Goal: Complete application form: Complete application form

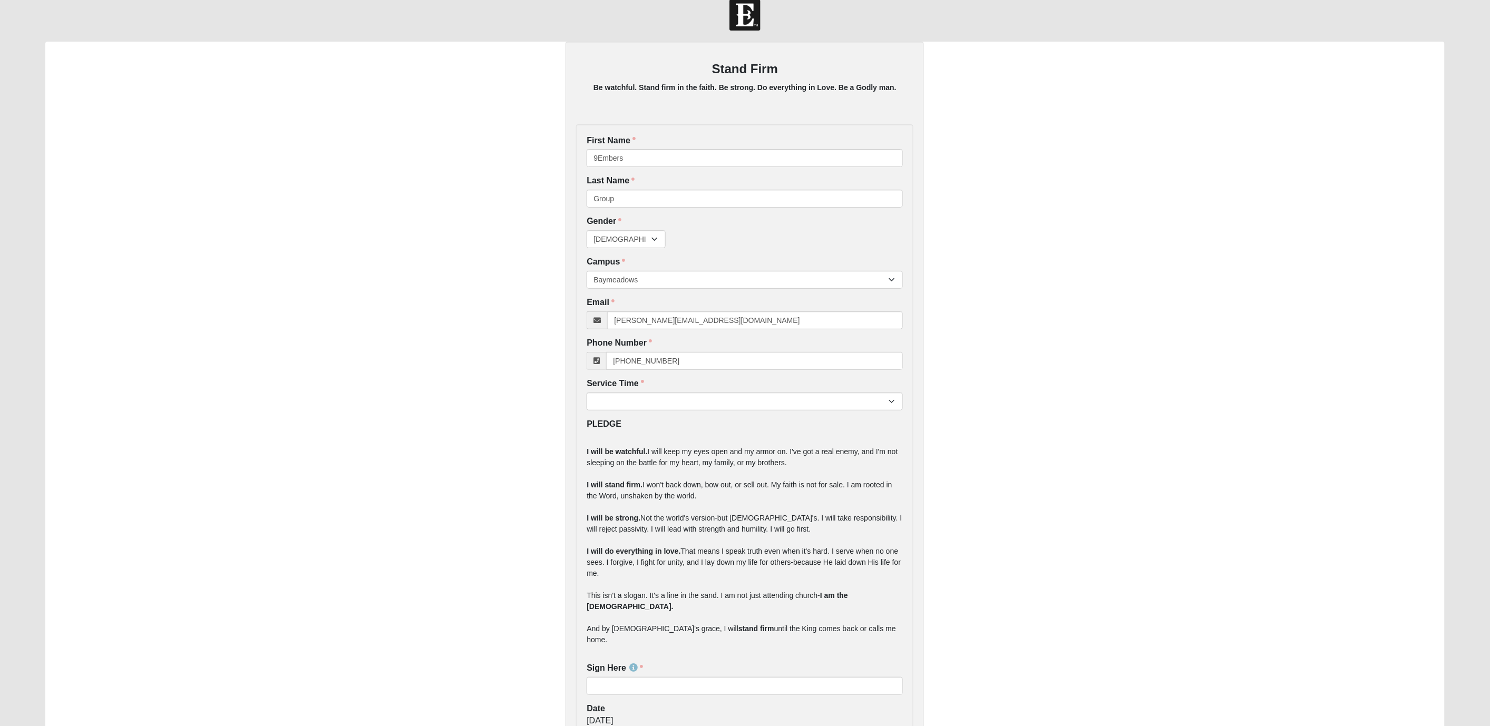
scroll to position [11, 0]
click at [638, 243] on select "Male Female" at bounding box center [626, 242] width 79 height 18
select select "2"
click at [587, 233] on select "Male Female" at bounding box center [626, 242] width 79 height 18
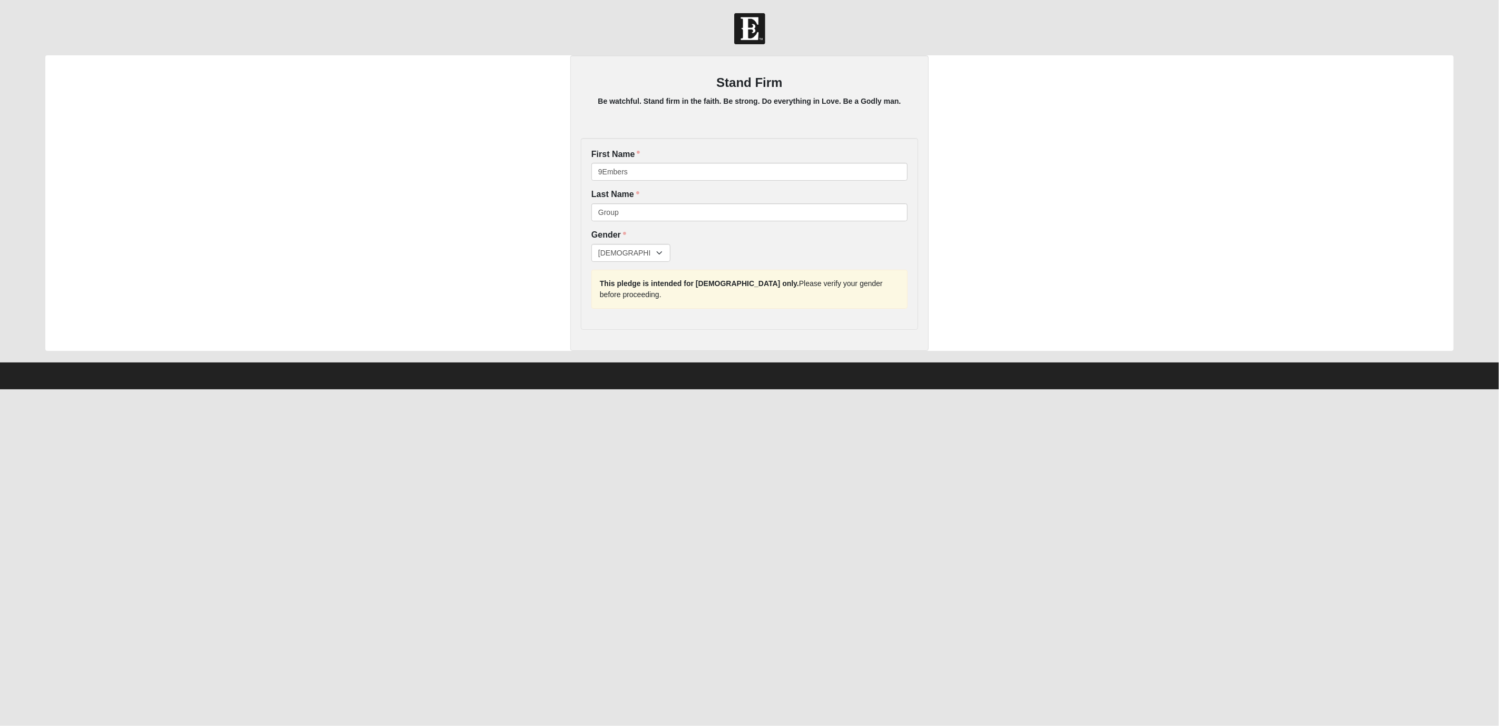
drag, startPoint x: 600, startPoint y: 283, endPoint x: 921, endPoint y: 278, distance: 321.6
click at [921, 278] on div "Stand Firm Be watchful. Stand firm in the faith. Be strong. Do everything in Lo…" at bounding box center [749, 203] width 358 height 296
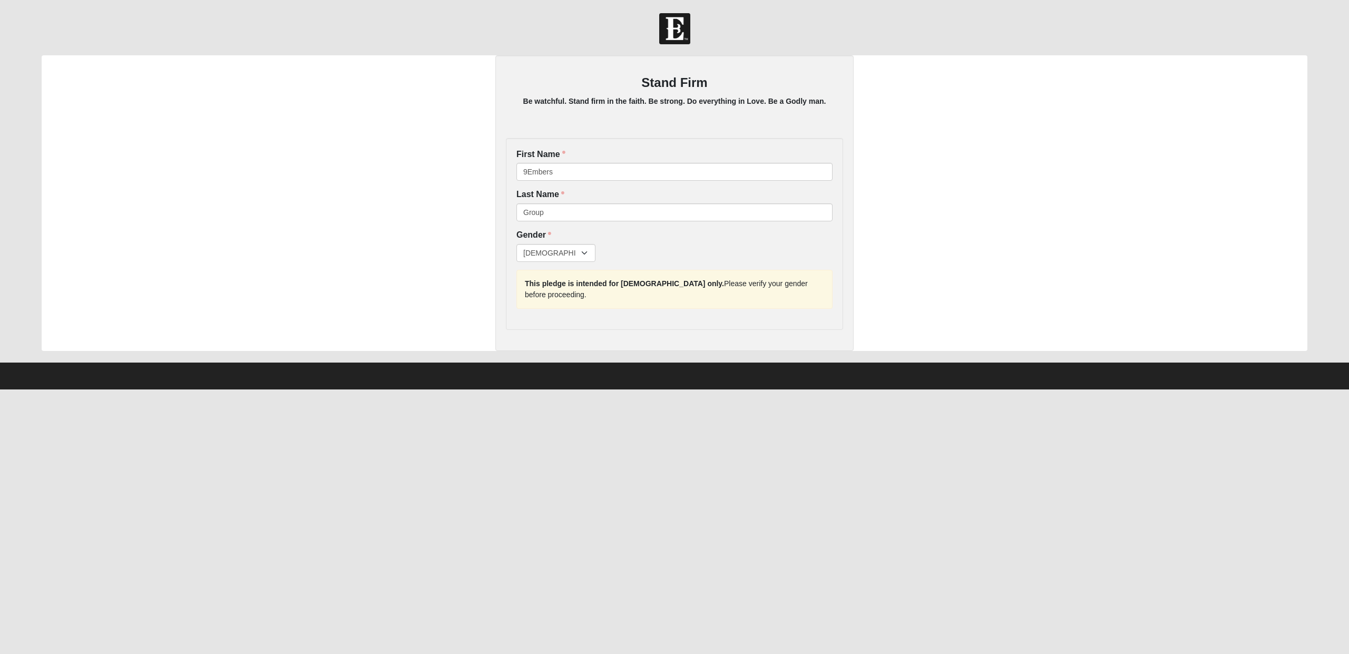
click at [913, 215] on div "Stand Firm Be watchful. Stand firm in the faith. Be strong. Do everything in Lo…" at bounding box center [675, 203] width 1266 height 296
click at [582, 254] on select "Male Female" at bounding box center [556, 253] width 79 height 18
select select "1"
click at [517, 244] on select "Male Female" at bounding box center [556, 253] width 79 height 18
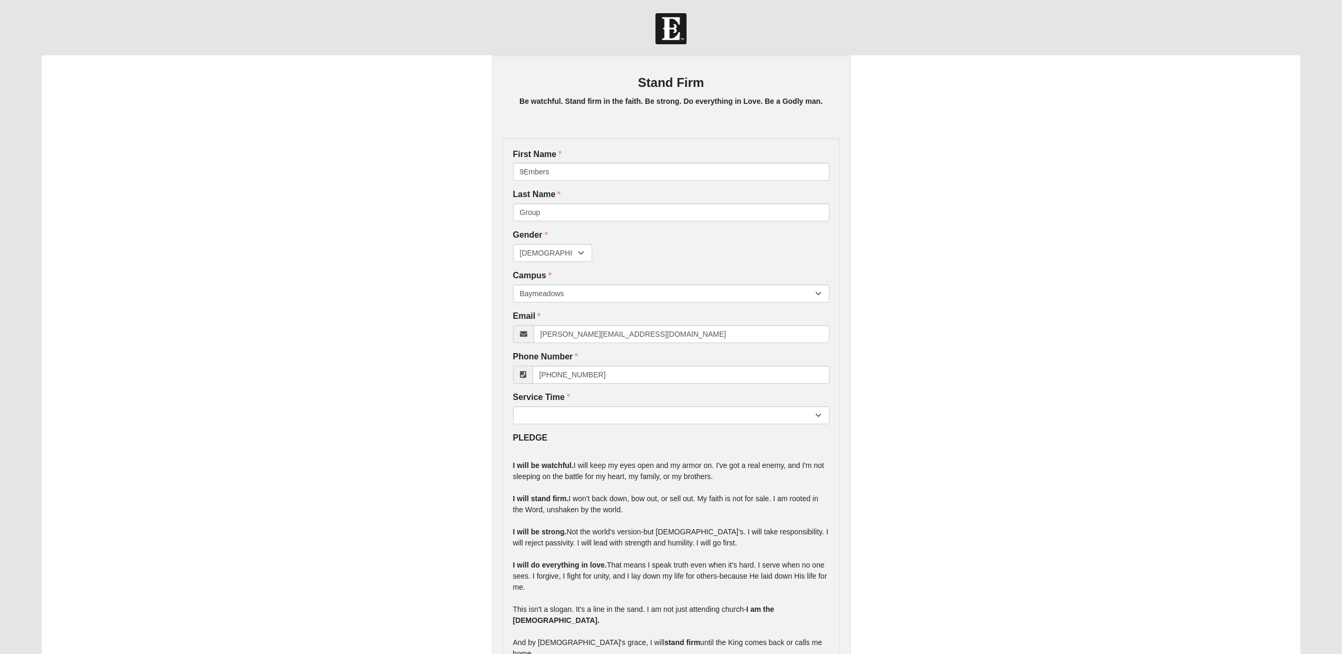
click at [919, 325] on div "Stand Firm Be watchful. Stand firm in the faith. Be strong. Do everything in Lo…" at bounding box center [671, 431] width 1259 height 753
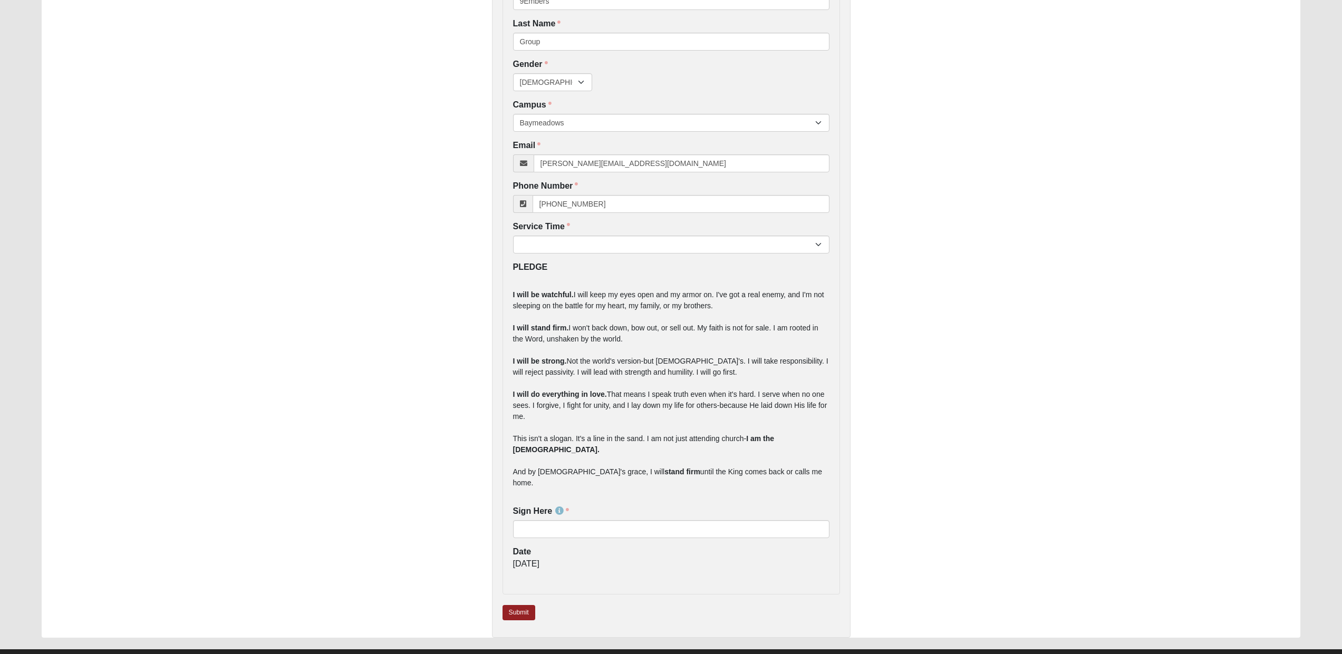
scroll to position [155, 0]
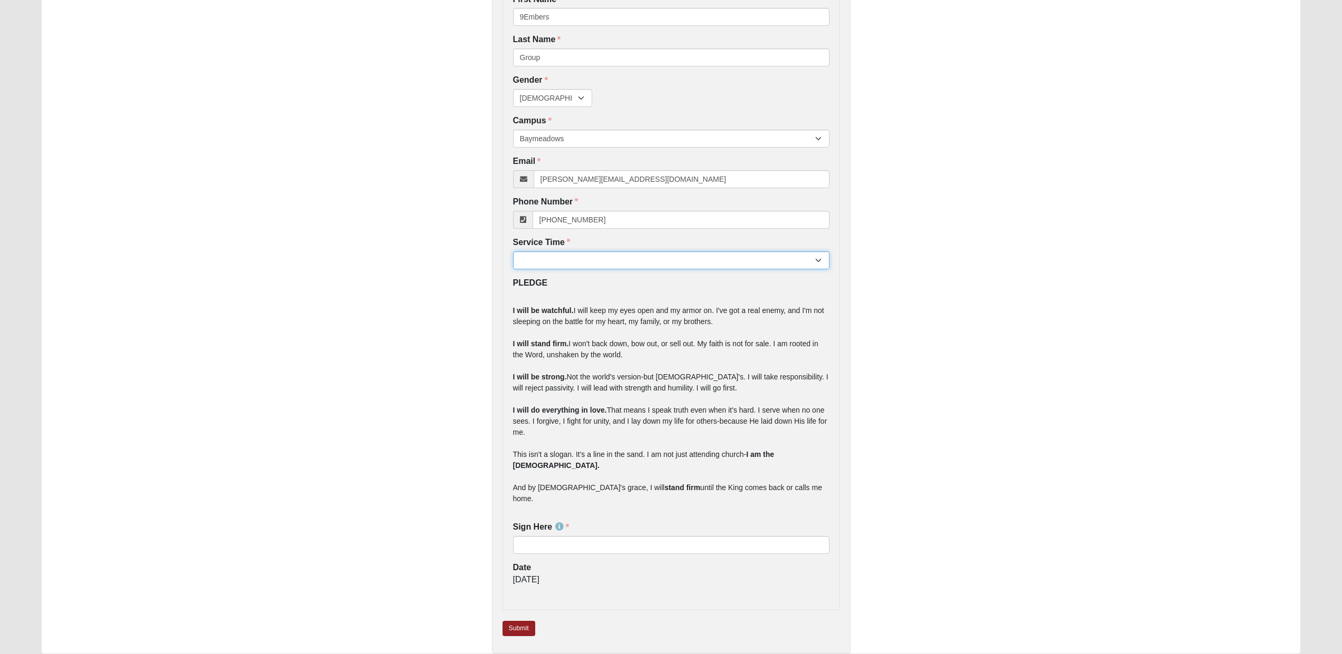
click at [805, 261] on select "7:22pm 9:00am 11:22am 4:22pm" at bounding box center [671, 260] width 316 height 18
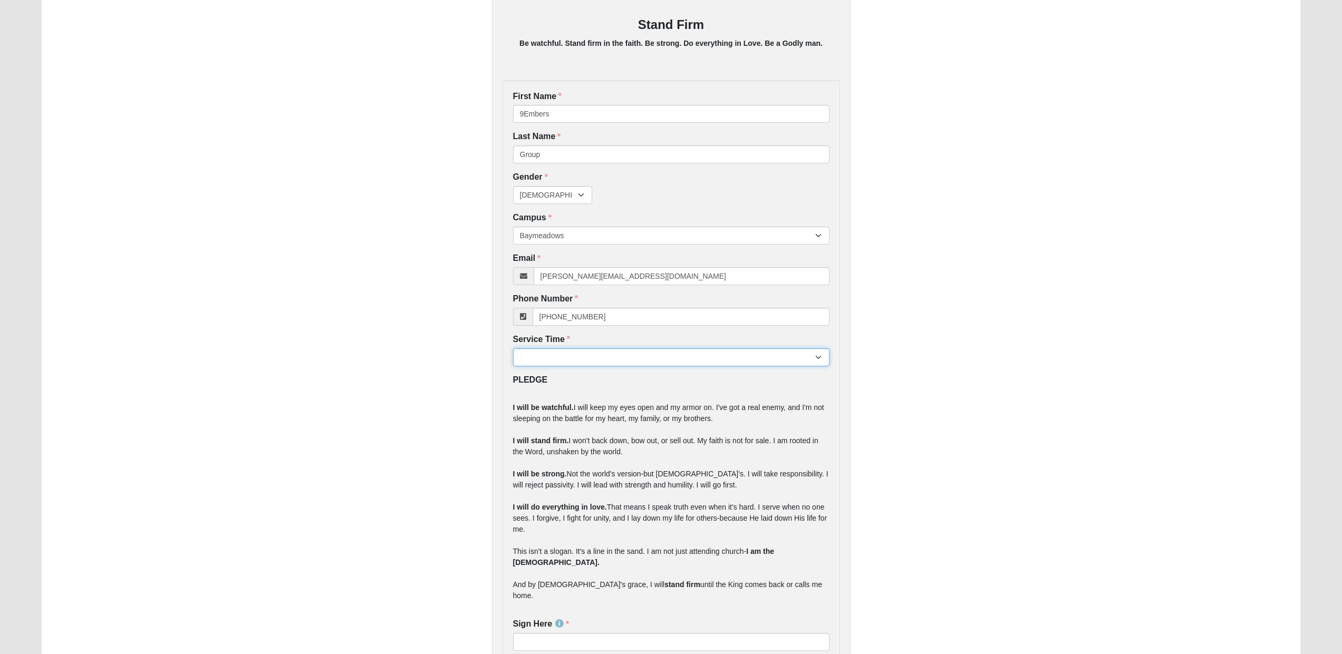
scroll to position [0, 0]
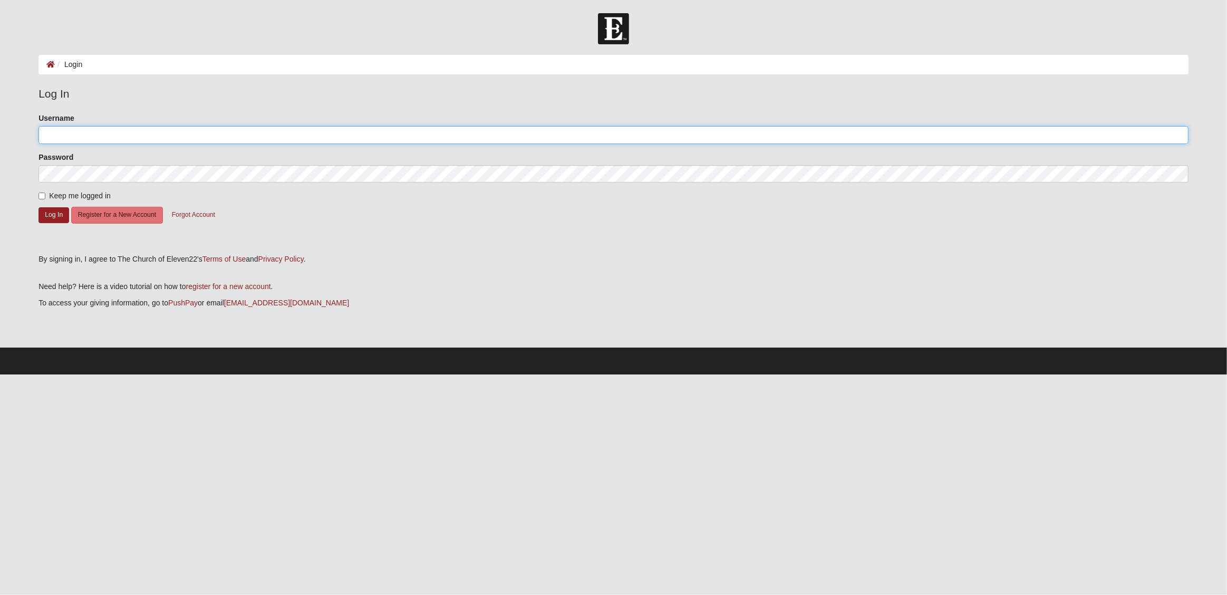
click at [61, 140] on input "Username" at bounding box center [613, 135] width 1150 height 18
click at [0, 374] on com-1password-button at bounding box center [0, 374] width 0 height 0
click at [465, 138] on input "Username" at bounding box center [613, 135] width 1150 height 18
type input "pillars"
click at [52, 214] on button "Log In" at bounding box center [53, 214] width 31 height 15
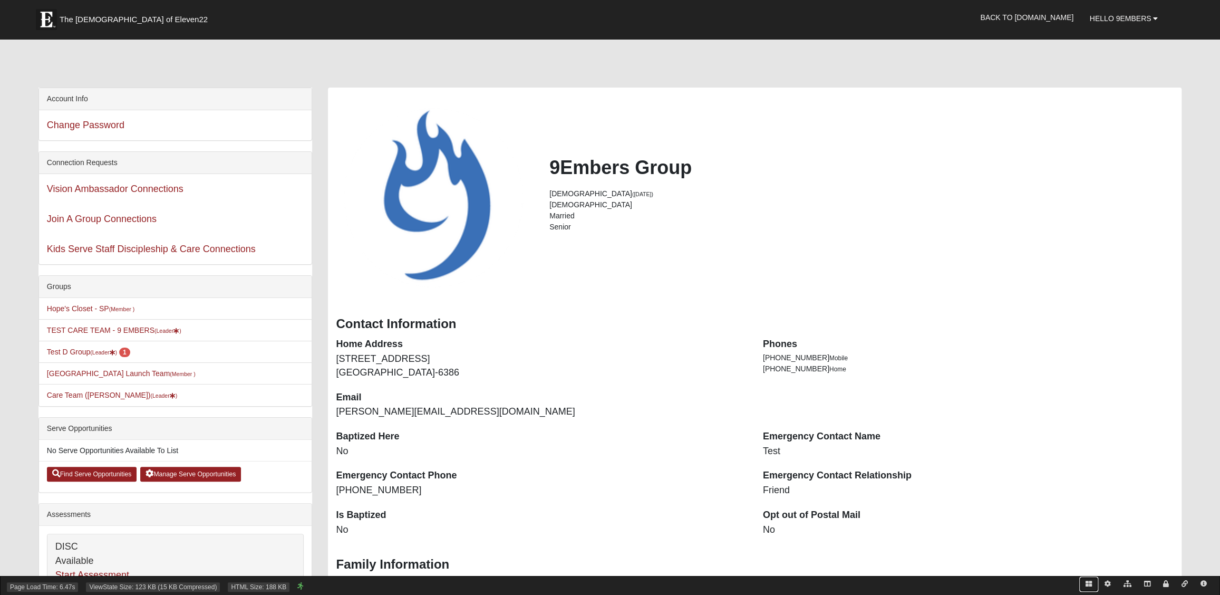
click at [1088, 582] on icon at bounding box center [1088, 583] width 6 height 6
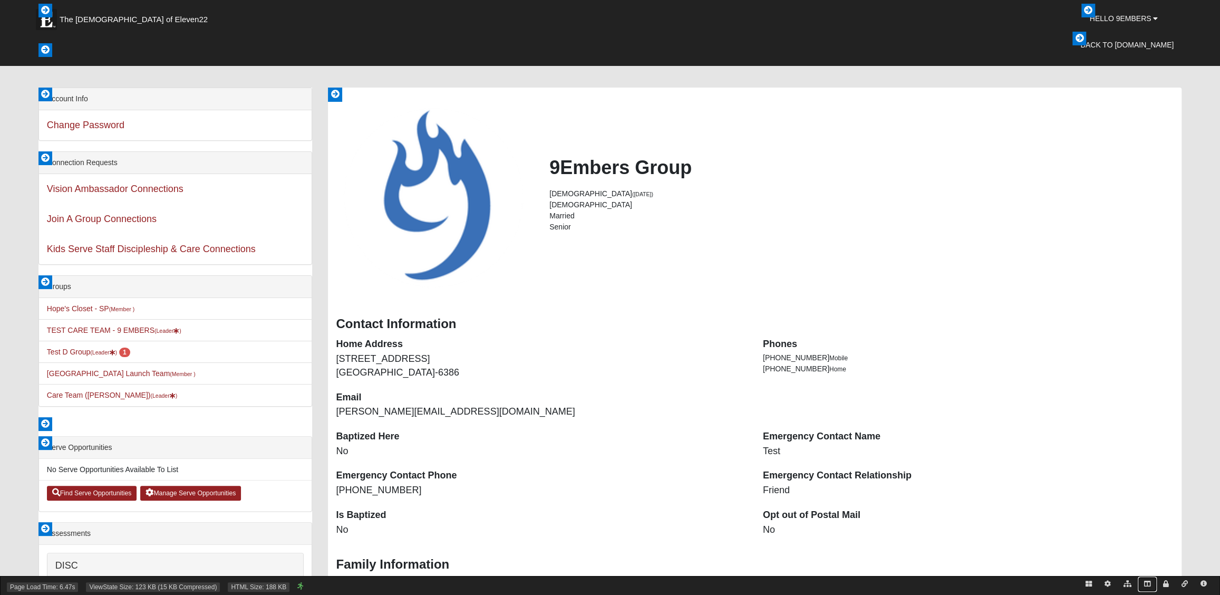
click at [1148, 584] on icon at bounding box center [1147, 583] width 6 height 6
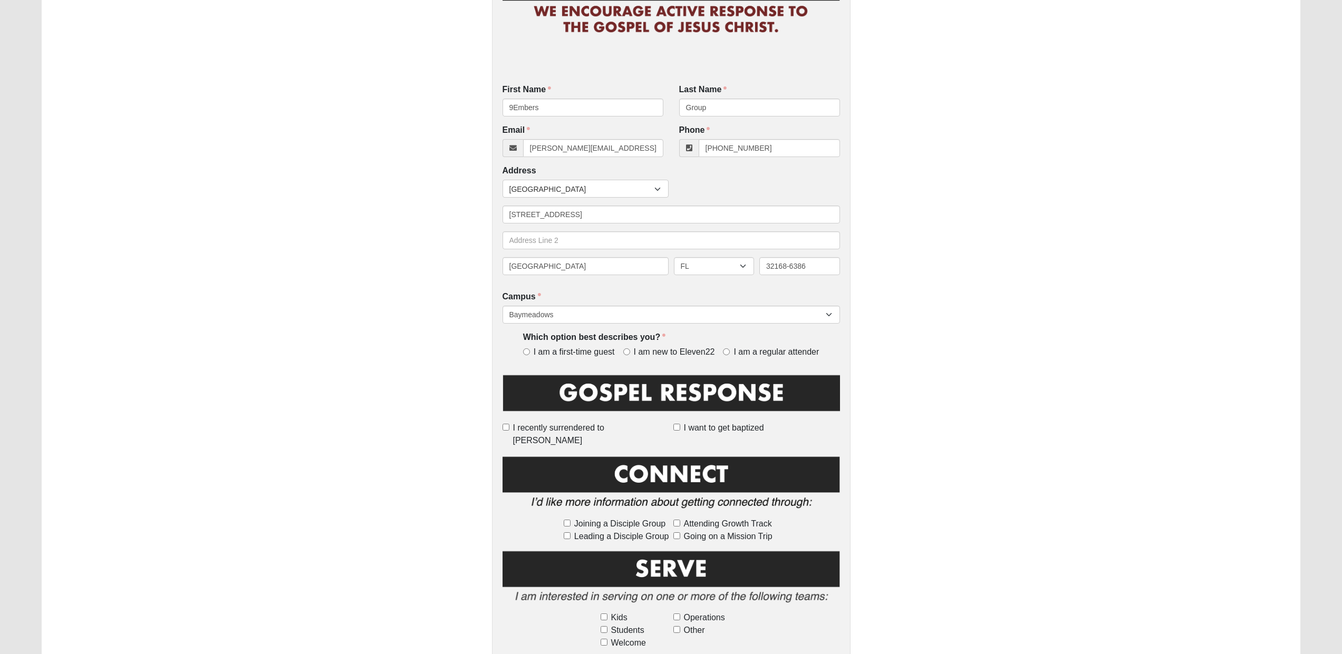
scroll to position [147, 0]
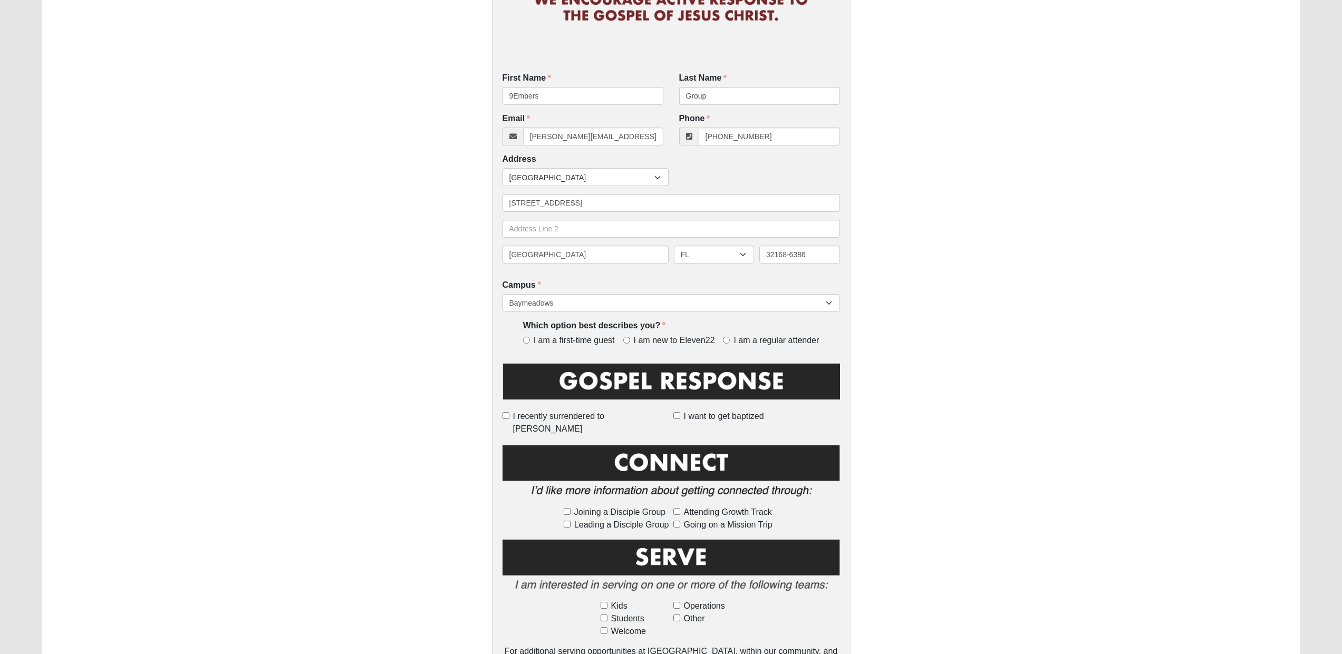
click at [697, 416] on span "I want to get baptized" at bounding box center [724, 416] width 80 height 13
click at [680, 416] on input "I want to get baptized" at bounding box center [676, 415] width 7 height 7
checkbox input "true"
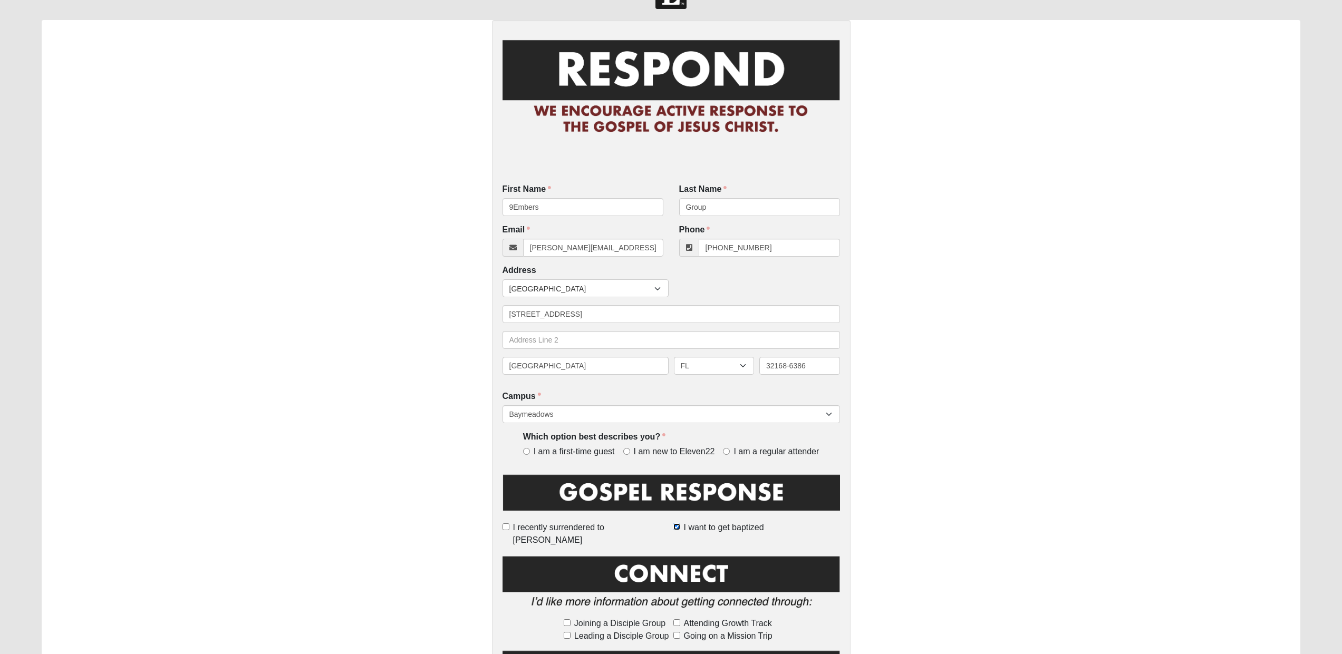
scroll to position [0, 0]
